Goal: Task Accomplishment & Management: Manage account settings

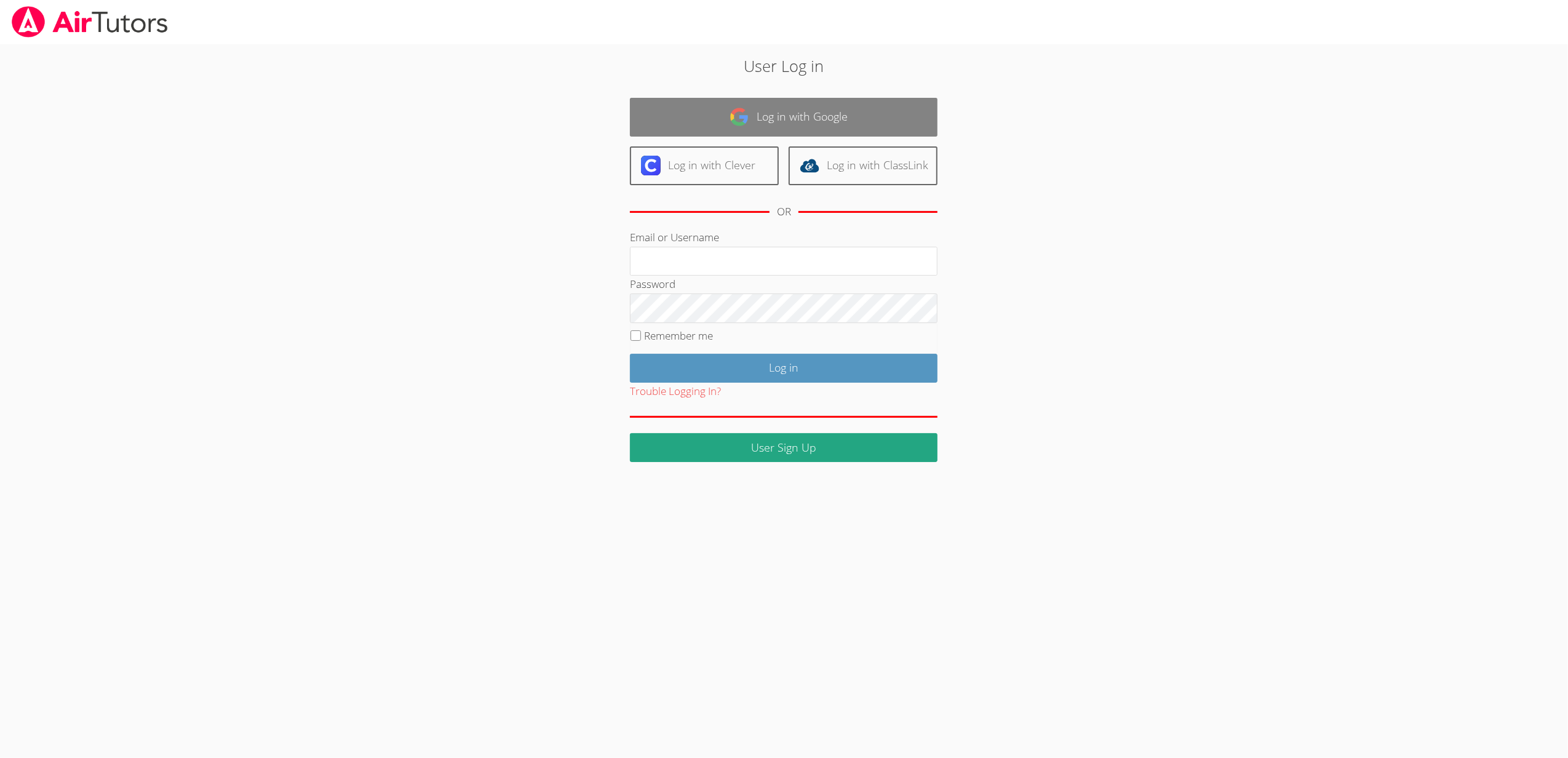
type input "[EMAIL_ADDRESS][DOMAIN_NAME]"
click at [771, 123] on link "Log in with Google" at bounding box center [783, 117] width 307 height 39
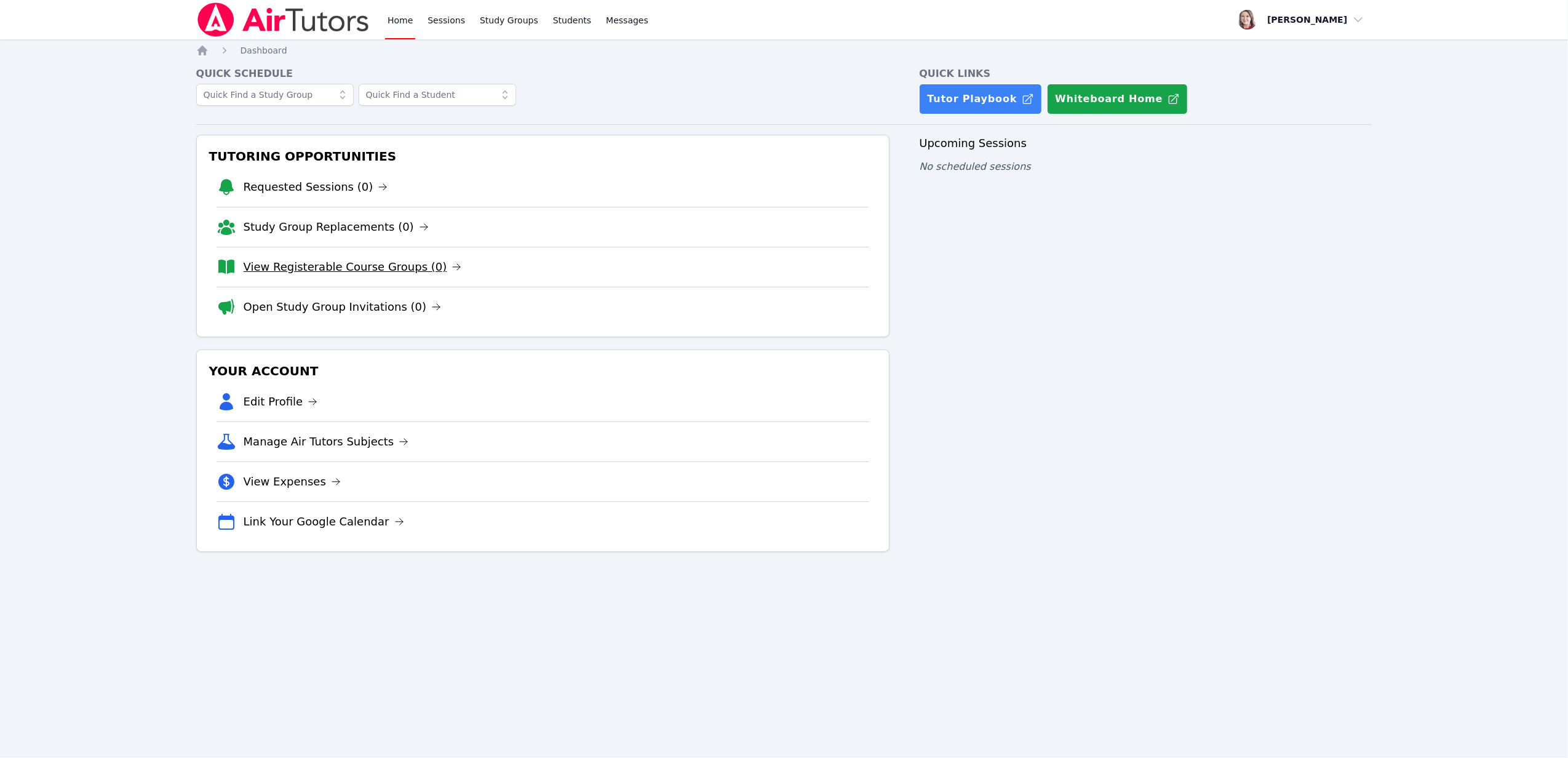
click at [375, 272] on link "View Registerable Course Groups (0)" at bounding box center [352, 266] width 218 height 18
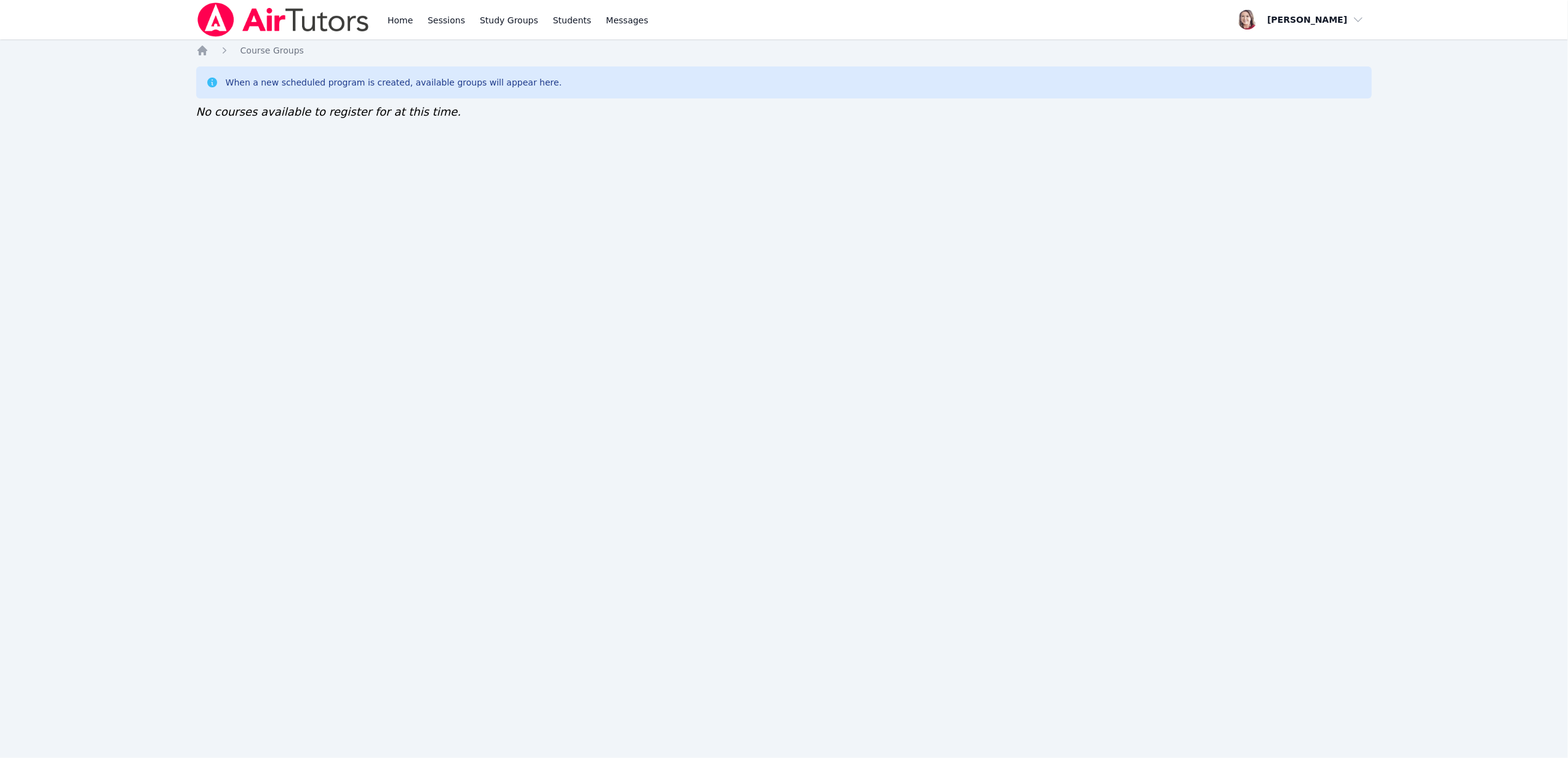
click at [384, 269] on div "Home Sessions Study Groups Students Messages Open user menu Sara Brinkley Open …" at bounding box center [784, 379] width 1568 height 758
